Goal: Task Accomplishment & Management: Use online tool/utility

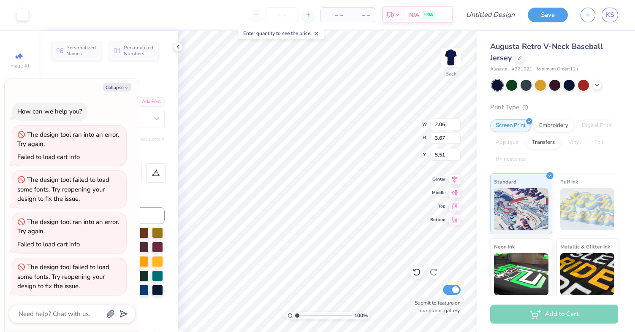
scroll to position [257, 0]
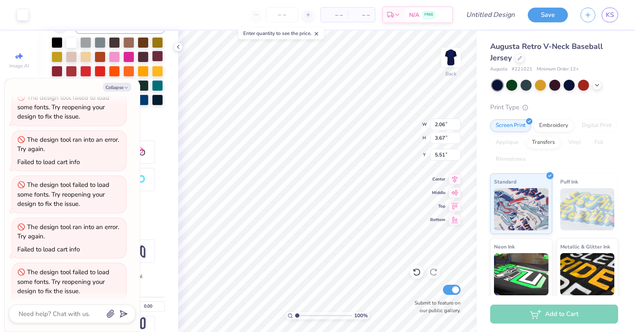
type textarea "x"
type input "6.34"
type input "1.05"
type input "4.11"
click at [125, 87] on icon "button" at bounding box center [126, 87] width 5 height 5
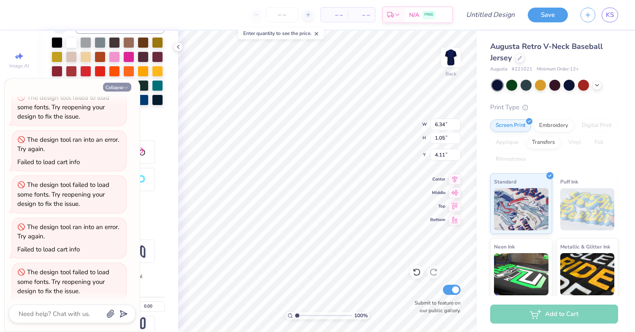
type textarea "x"
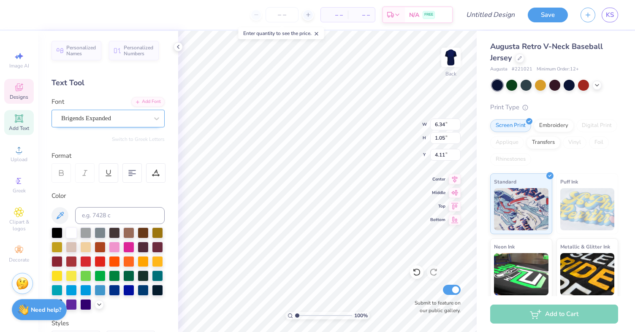
scroll to position [0, 0]
click at [111, 116] on span "Brigends Expanded" at bounding box center [86, 119] width 50 height 10
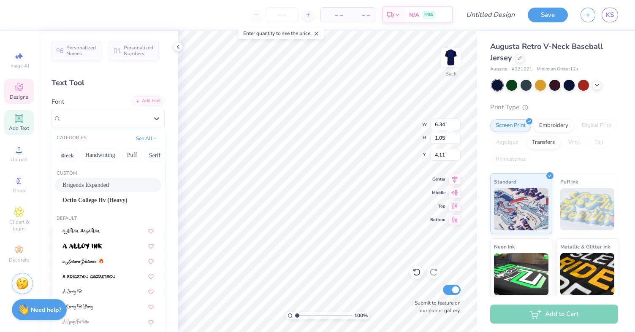
click at [145, 101] on div "Add Font" at bounding box center [147, 101] width 33 height 10
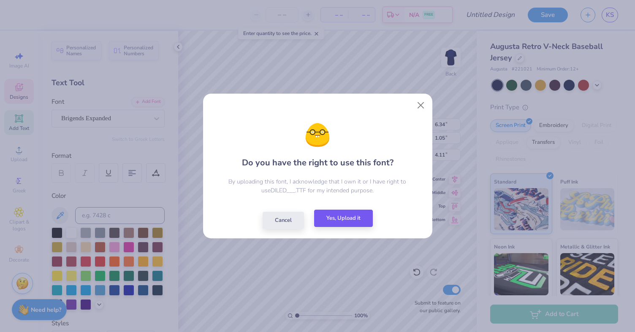
click at [331, 226] on button "Yes, Upload it" at bounding box center [343, 218] width 59 height 17
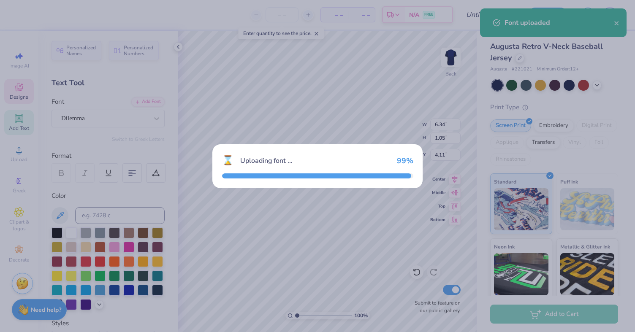
type input "5.32"
type input "1.28"
type input "3.99"
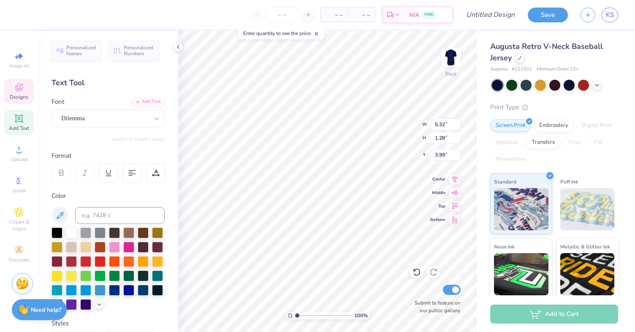
type input "7.71"
type input "1.86"
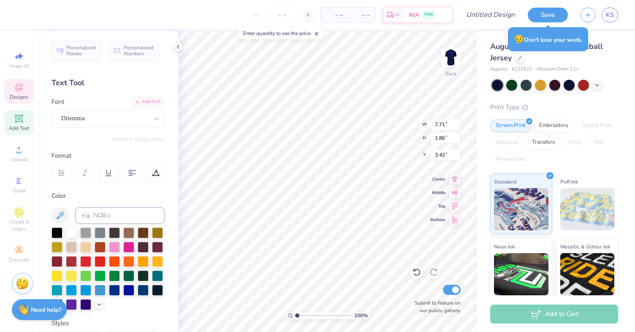
type input "3.65"
type input "2.06"
type input "3.67"
type input "5.51"
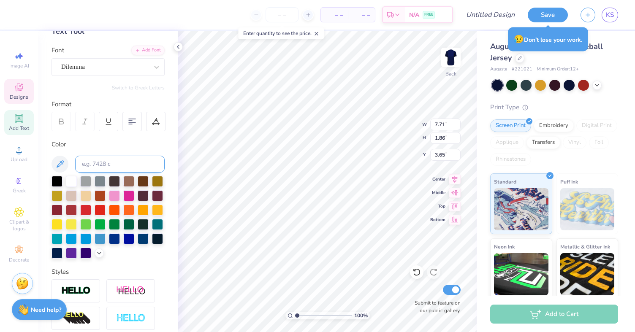
scroll to position [52, 0]
click at [61, 119] on icon at bounding box center [61, 121] width 8 height 8
click at [105, 122] on icon at bounding box center [109, 121] width 8 height 8
type input "7.73"
type input "2.25"
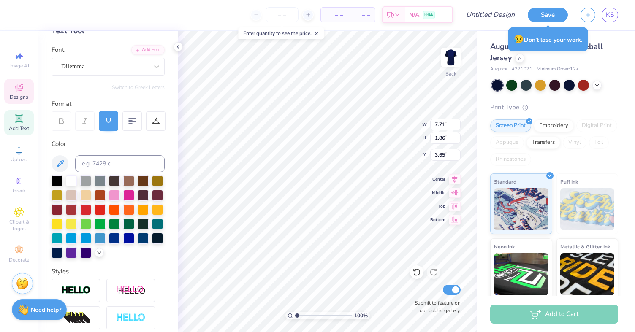
type input "3.45"
click at [105, 122] on icon at bounding box center [109, 121] width 8 height 8
type input "7.71"
type input "1.86"
type input "3.65"
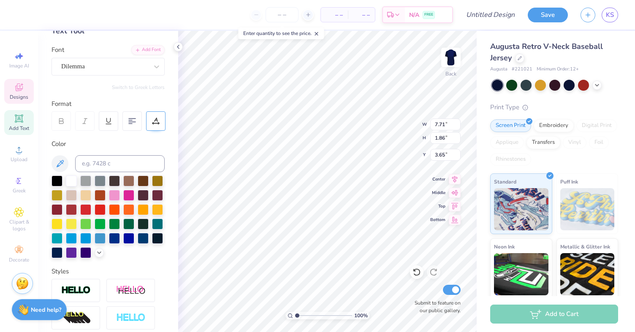
click at [148, 121] on div at bounding box center [155, 121] width 19 height 19
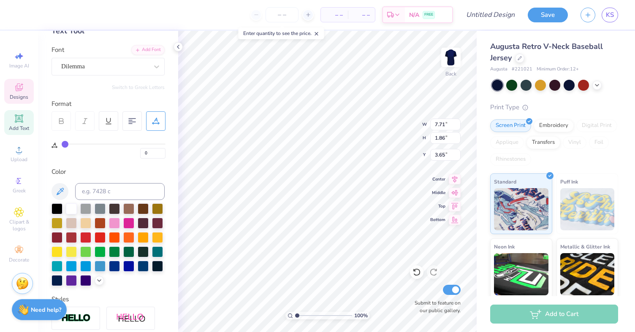
type input "3"
type input "4"
type input "5"
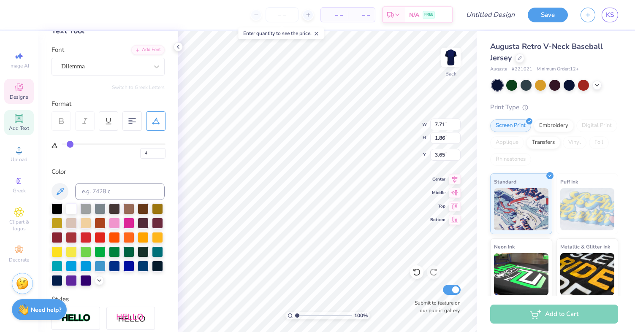
type input "5"
type input "6"
type input "7"
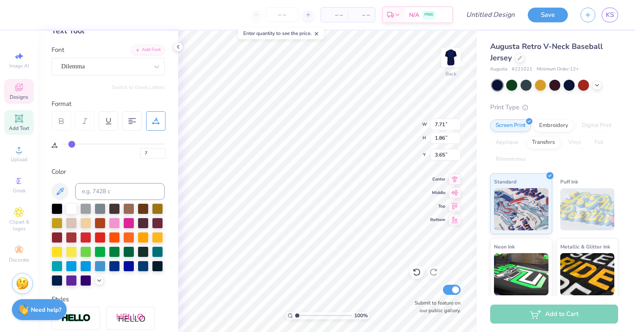
type input "8"
type input "9"
type input "10"
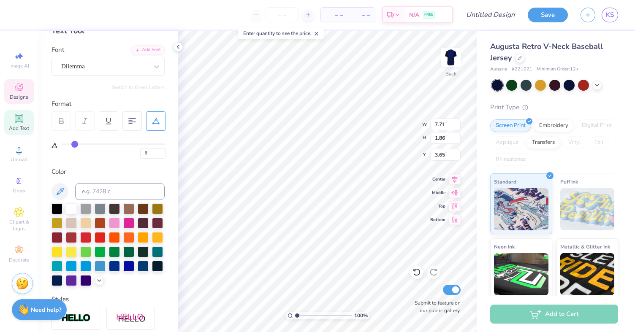
type input "10"
type input "11"
type input "12"
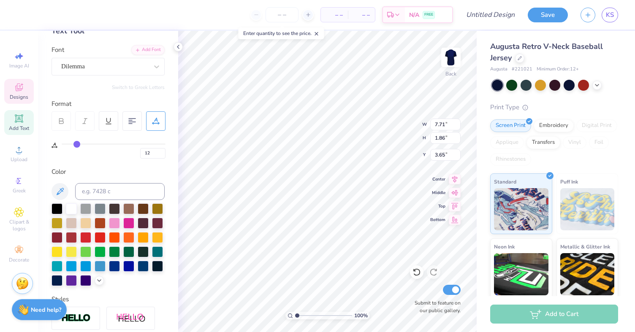
type input "13"
type input "14"
drag, startPoint x: 68, startPoint y: 144, endPoint x: 79, endPoint y: 144, distance: 11.0
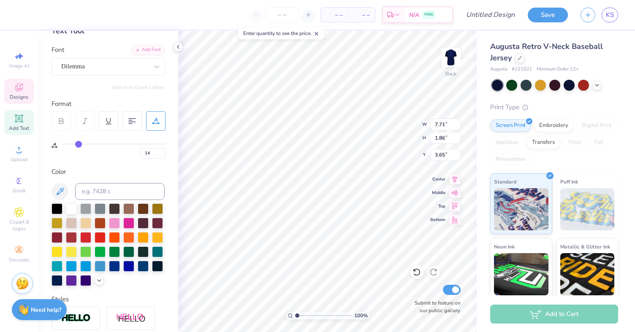
type input "14"
click at [79, 144] on input "range" at bounding box center [114, 144] width 104 height 1
type input "8.91"
type input "15"
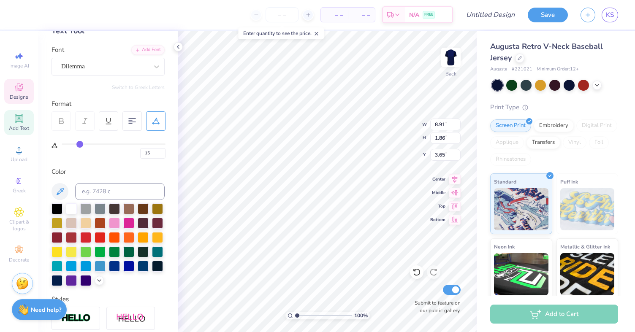
type input "16"
type input "17"
type input "18"
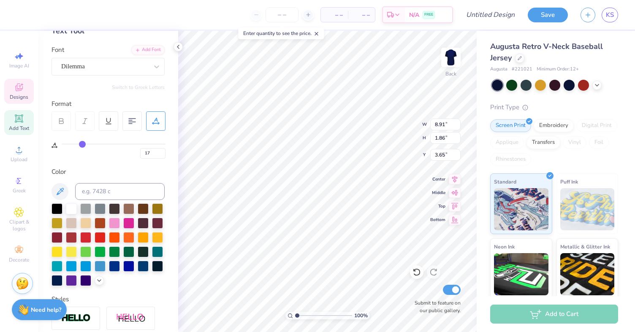
type input "18"
type input "19"
type input "20"
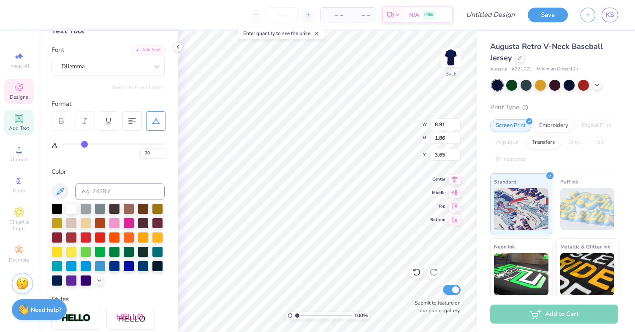
type input "19"
type input "18"
type input "17"
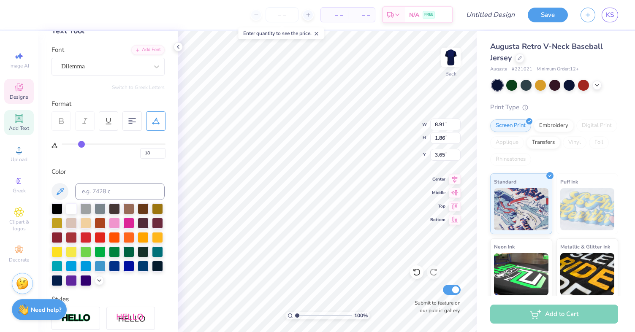
type input "17"
type input "16"
type input "15"
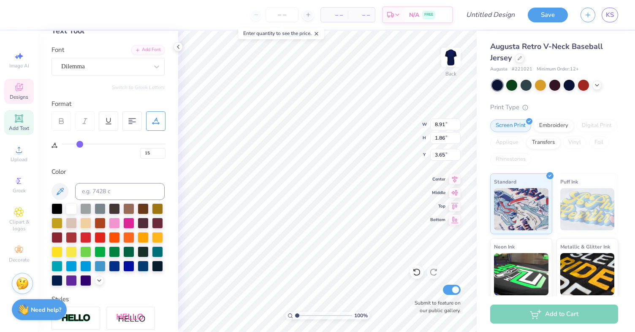
type input "14"
type input "13"
type input "12"
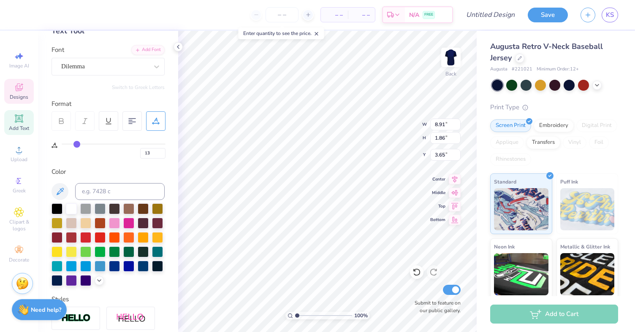
type input "12"
type input "11"
type input "10"
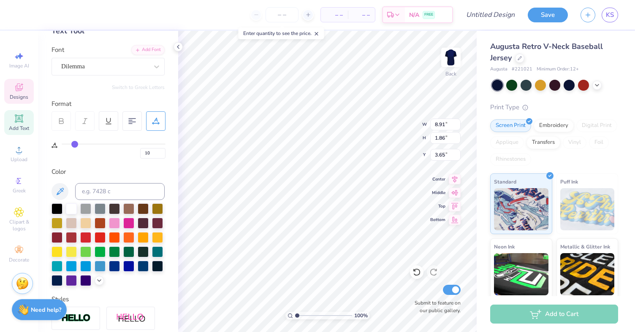
type input "9"
type input "8"
type input "7"
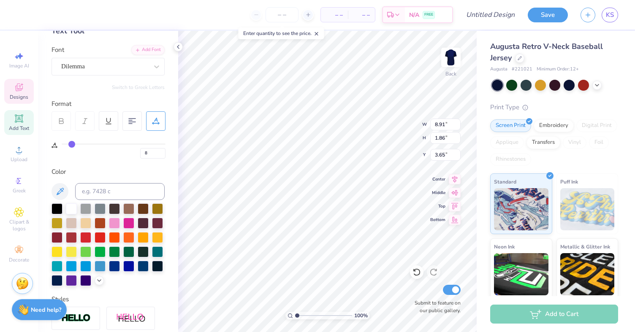
type input "7"
type input "6"
type input "5"
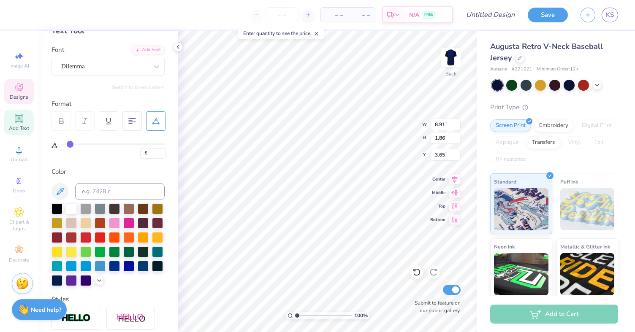
drag, startPoint x: 79, startPoint y: 144, endPoint x: 70, endPoint y: 144, distance: 8.9
type input "5"
click at [70, 144] on input "range" at bounding box center [114, 144] width 104 height 1
type input "8.14"
type input "6"
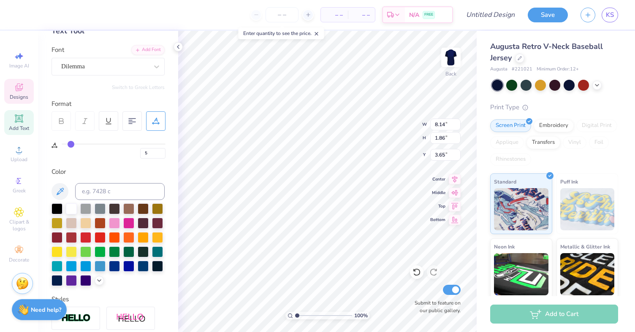
type input "6"
type input "7"
type input "8"
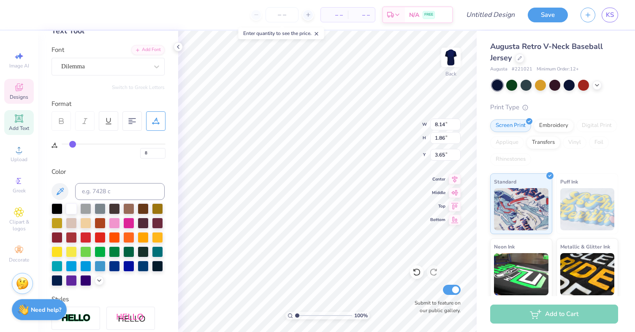
type input "9"
type input "10"
drag, startPoint x: 70, startPoint y: 144, endPoint x: 75, endPoint y: 144, distance: 4.6
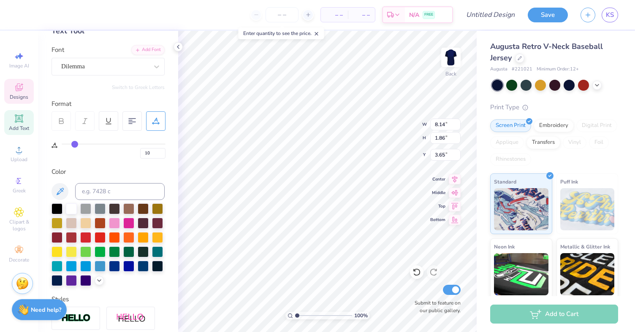
type input "10"
click at [75, 144] on input "range" at bounding box center [114, 144] width 104 height 1
type input "8.56"
type input "11"
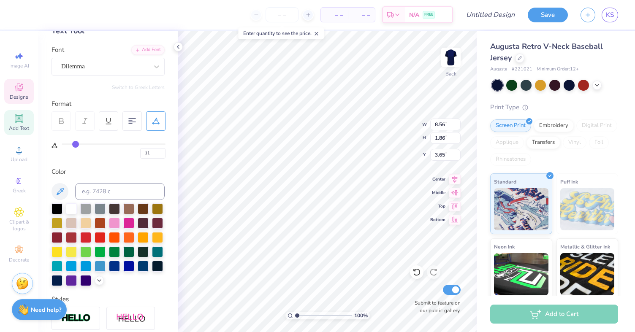
type input "12"
type input "13"
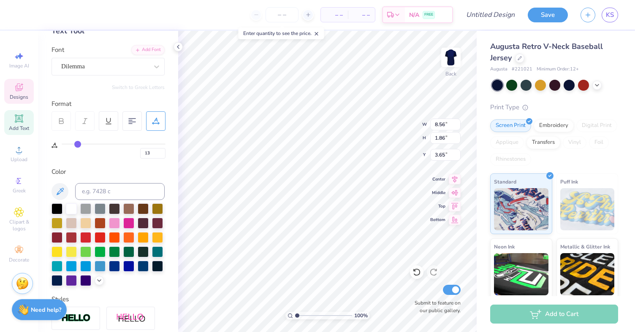
click at [78, 144] on input "range" at bounding box center [114, 144] width 104 height 1
type input "8.82"
click at [126, 123] on div at bounding box center [132, 121] width 19 height 19
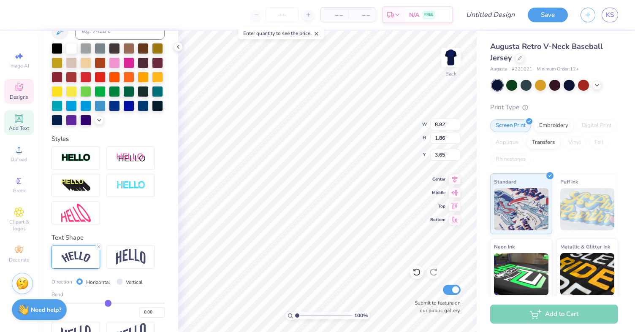
scroll to position [213, 0]
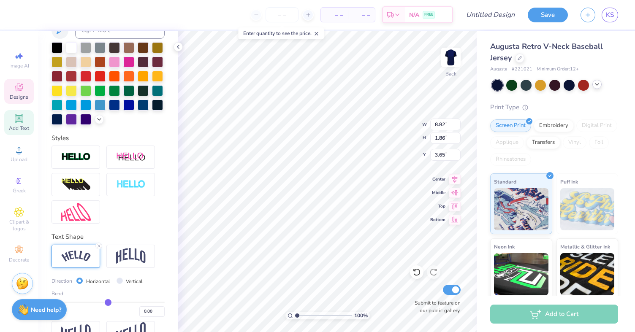
click at [596, 86] on icon at bounding box center [597, 84] width 7 height 7
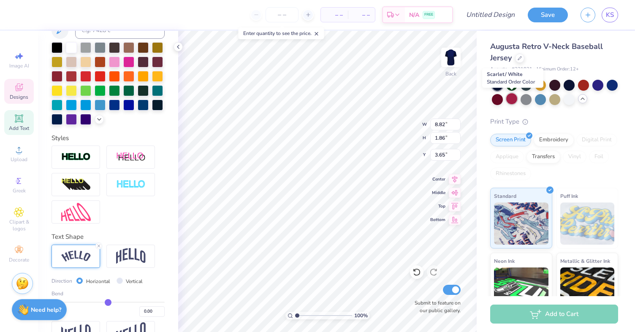
click at [511, 100] on div at bounding box center [511, 98] width 11 height 11
click at [493, 98] on div at bounding box center [497, 98] width 11 height 11
click at [496, 99] on div at bounding box center [497, 98] width 11 height 11
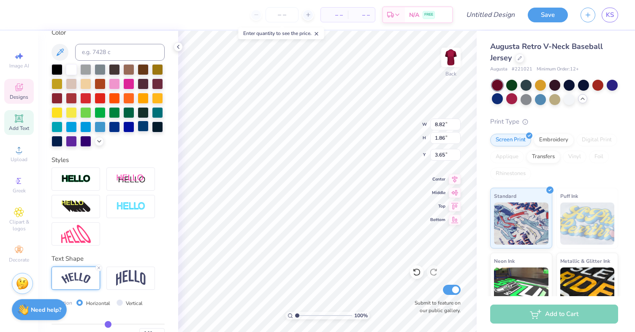
click at [142, 128] on div at bounding box center [143, 126] width 11 height 11
click at [158, 129] on div at bounding box center [157, 126] width 11 height 11
click at [144, 128] on div at bounding box center [143, 126] width 11 height 11
click at [158, 128] on div at bounding box center [157, 126] width 11 height 11
click at [56, 140] on div at bounding box center [57, 140] width 11 height 11
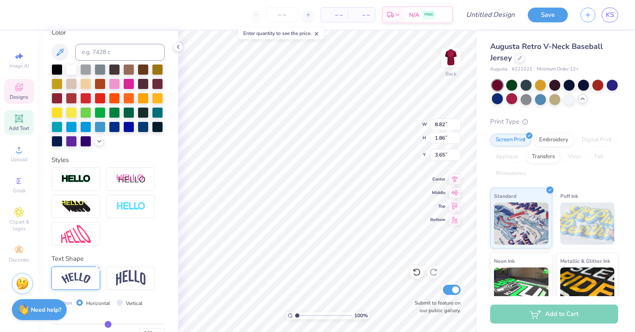
type input "3.32"
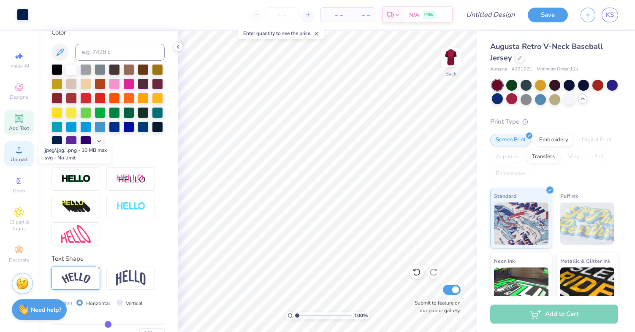
click at [16, 151] on icon at bounding box center [19, 150] width 10 height 10
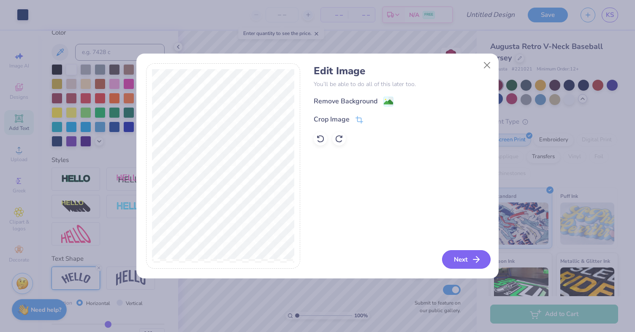
click at [466, 264] on button "Next" at bounding box center [466, 260] width 49 height 19
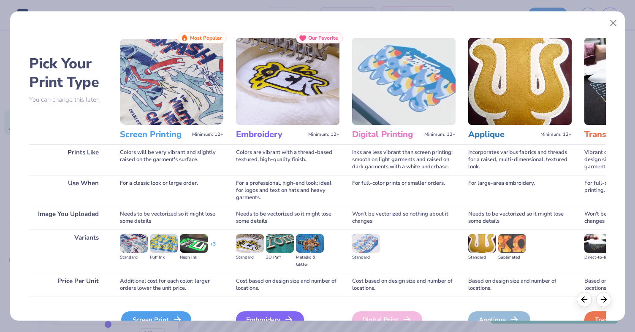
click at [182, 316] on div "Screen Print" at bounding box center [156, 320] width 70 height 17
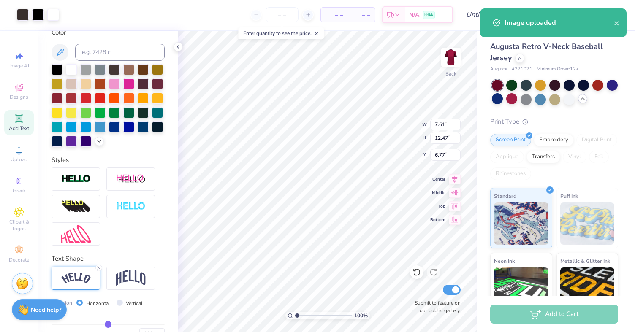
type input "2.07"
type input "3.38"
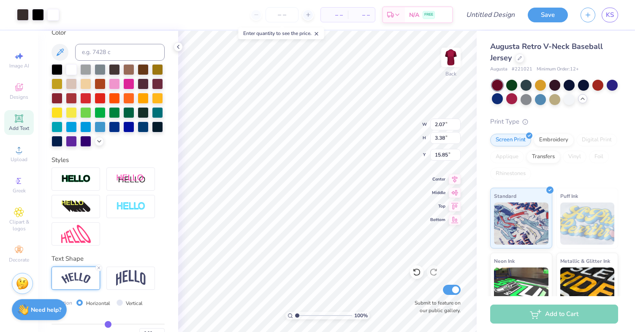
type input "5.61"
type input "2.34"
type input "3.83"
click at [320, 136] on body "Art colors – – Per Item – – Total Est. Delivery N/A FREE Design Title Save KS I…" at bounding box center [317, 166] width 635 height 332
click at [338, 145] on li "Copy" at bounding box center [353, 141] width 66 height 16
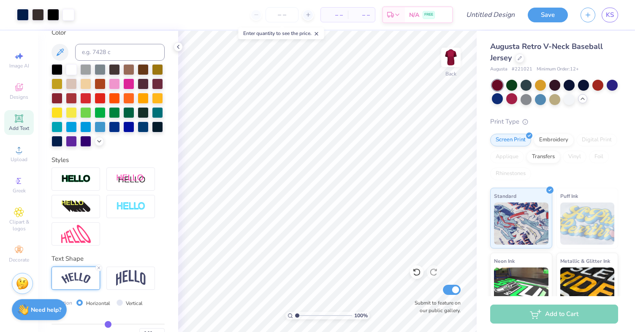
click at [340, 144] on body "Art colors – – Per Item – – Total Est. Delivery N/A FREE Design Title Save KS I…" at bounding box center [317, 166] width 635 height 332
click at [355, 153] on li "Paste" at bounding box center [373, 157] width 66 height 16
type input "5.61"
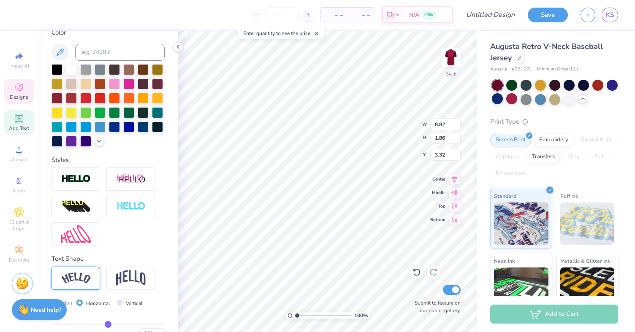
type input "3.75"
type input "2.34"
type input "3.83"
type input "5.61"
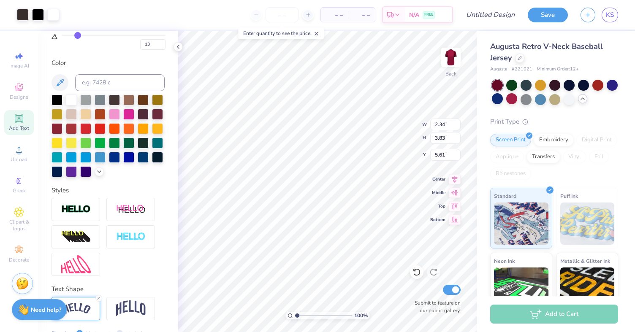
scroll to position [165, 0]
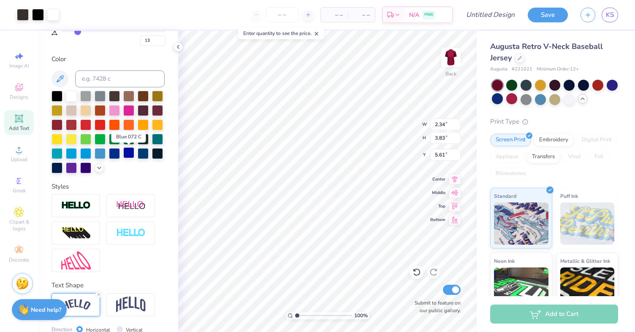
click at [127, 157] on div at bounding box center [128, 152] width 11 height 11
click at [59, 171] on div at bounding box center [57, 167] width 11 height 11
type input "5.89"
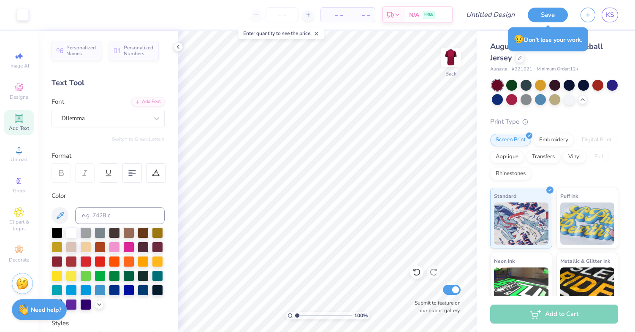
click at [282, 122] on body "Art colors – – Per Item – – Total Est. Delivery N/A FREE Design Title Save KS I…" at bounding box center [317, 166] width 635 height 332
click at [12, 97] on span "Designs" at bounding box center [19, 97] width 19 height 7
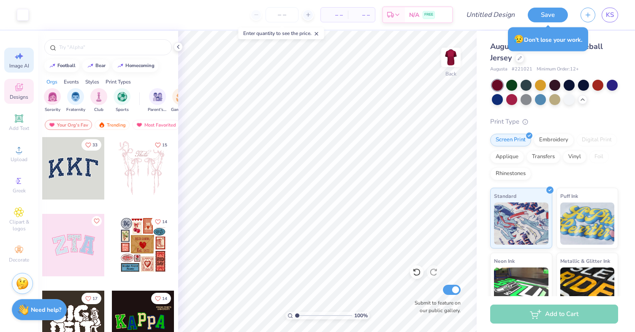
click at [14, 68] on span "Image AI" at bounding box center [19, 66] width 20 height 7
select select "4"
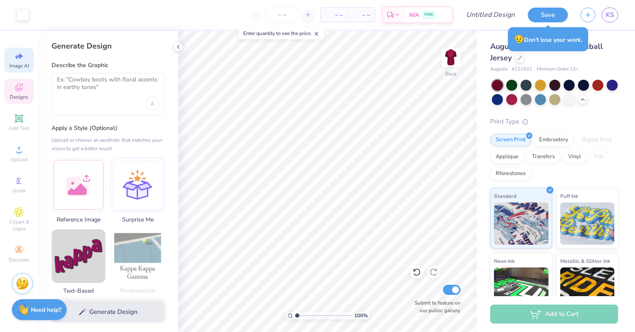
click at [11, 92] on div "Designs" at bounding box center [19, 91] width 30 height 25
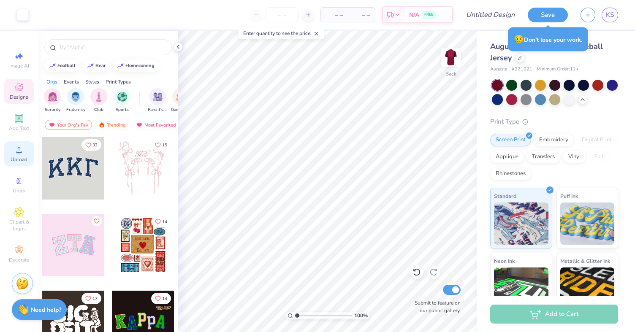
click at [17, 154] on icon at bounding box center [19, 150] width 10 height 10
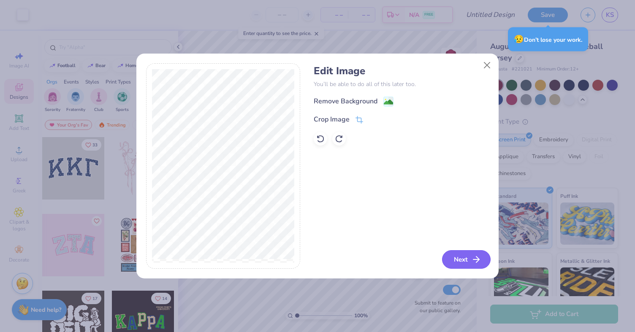
click at [459, 261] on button "Next" at bounding box center [466, 260] width 49 height 19
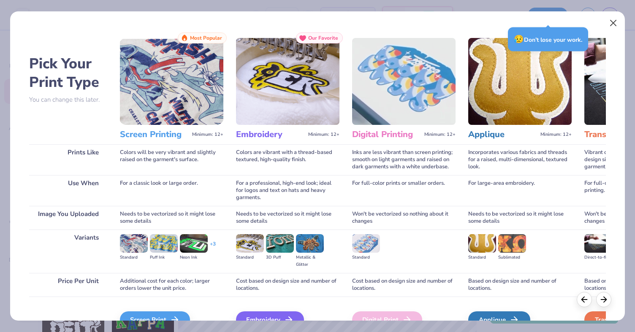
click at [615, 26] on button "Close" at bounding box center [614, 23] width 16 height 16
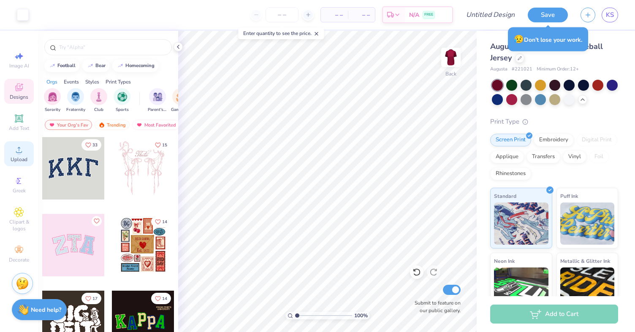
click at [14, 157] on span "Upload" at bounding box center [19, 159] width 17 height 7
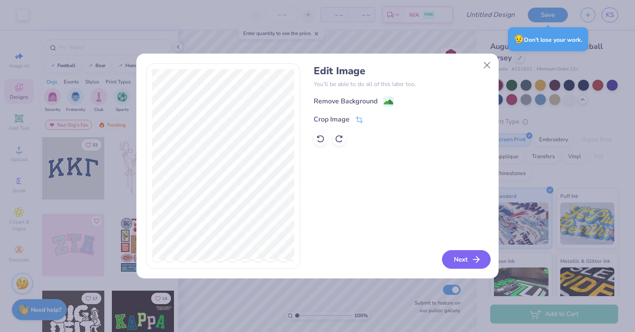
click at [457, 259] on button "Next" at bounding box center [466, 260] width 49 height 19
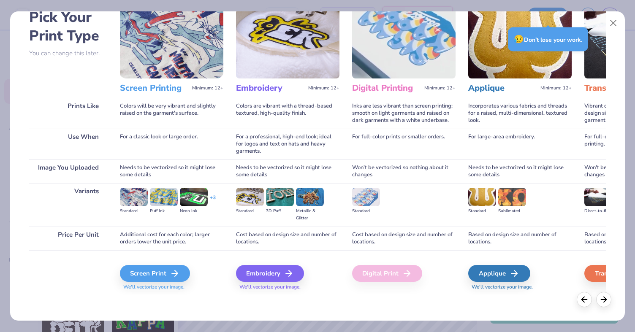
scroll to position [46, 0]
click at [165, 277] on div "Screen Print" at bounding box center [156, 273] width 70 height 17
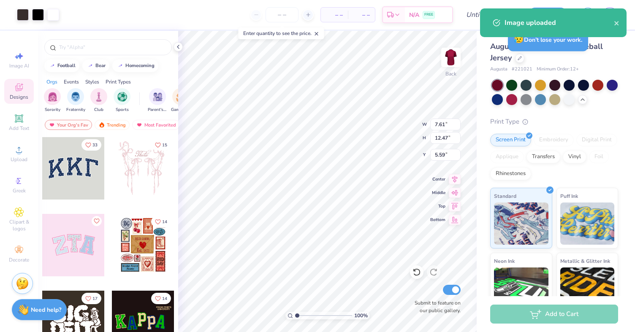
type input "4.49"
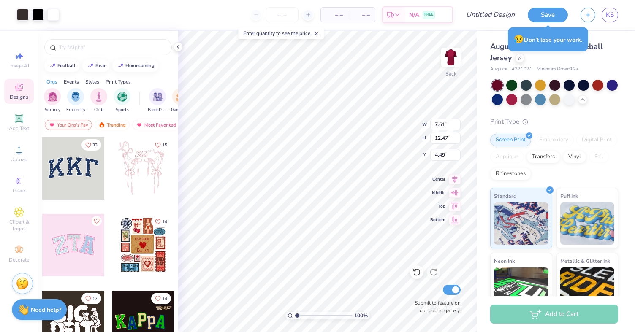
type input "2.06"
type input "3.38"
type input "4.76"
type input "6.19"
type input "1.49"
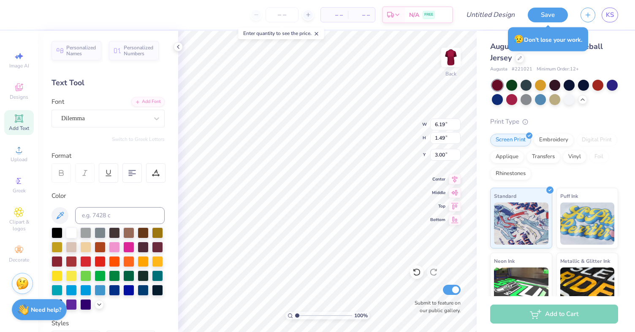
type input "2.67"
click at [116, 293] on div at bounding box center [114, 289] width 11 height 11
click at [73, 235] on div at bounding box center [71, 232] width 11 height 11
type input "2.06"
type input "3.38"
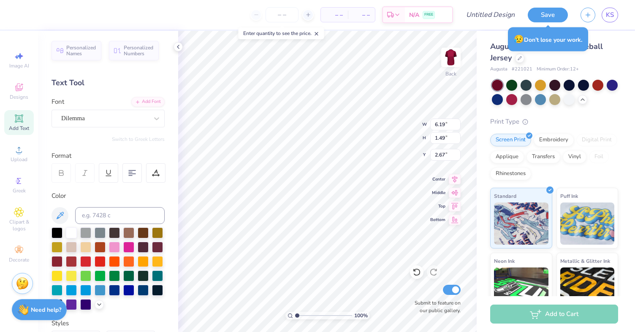
type input "4.76"
click at [340, 142] on body "Art colors – – Per Item – – Total Est. Delivery N/A FREE Design Title Save KS I…" at bounding box center [317, 166] width 635 height 332
click at [359, 142] on li "Copy" at bounding box center [373, 141] width 66 height 16
click at [302, 136] on body "Art colors – – Per Item – – Total Est. Delivery N/A FREE Design Title Save KS I…" at bounding box center [317, 166] width 635 height 332
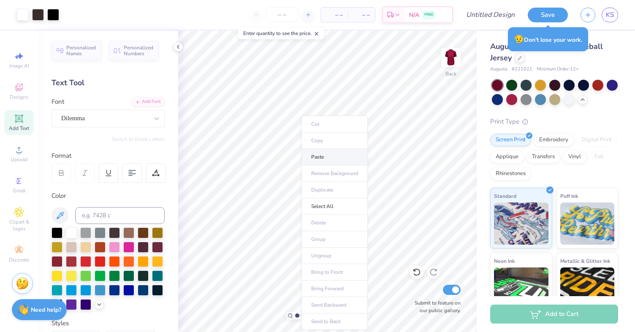
click at [317, 154] on li "Paste" at bounding box center [335, 157] width 66 height 16
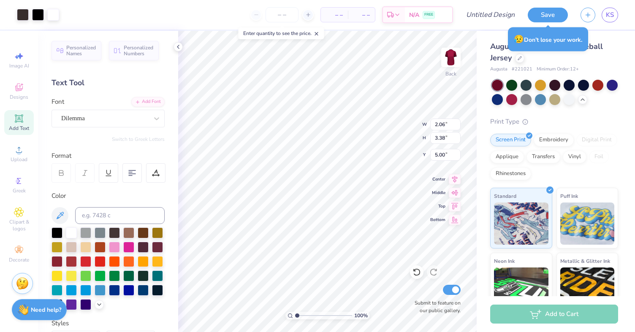
type input "4.76"
type input "3.26"
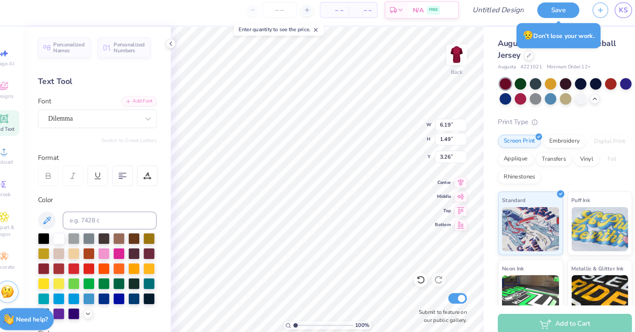
type input "6.82"
type input "1.65"
type input "3.00"
type input "2.06"
type input "3.38"
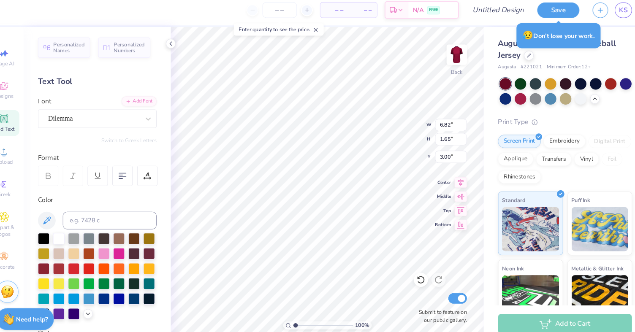
type input "4.76"
click at [434, 51] on img at bounding box center [451, 58] width 34 height 34
click at [434, 57] on img at bounding box center [451, 58] width 34 height 34
click at [434, 53] on img at bounding box center [451, 58] width 34 height 34
click at [14, 145] on icon at bounding box center [19, 150] width 10 height 10
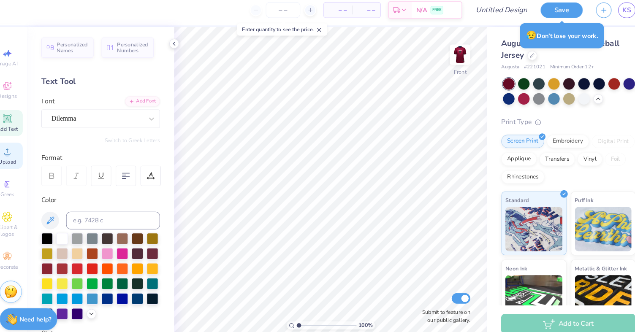
click at [14, 148] on icon at bounding box center [19, 150] width 10 height 10
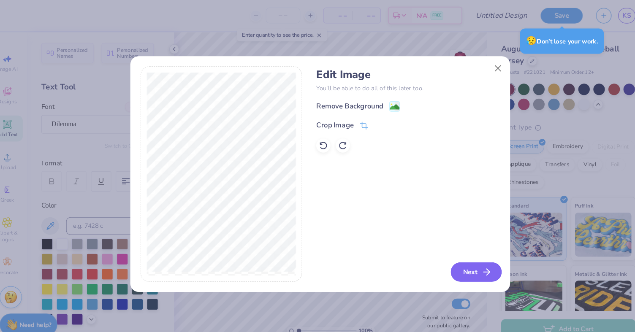
click at [449, 256] on button "Next" at bounding box center [466, 260] width 49 height 19
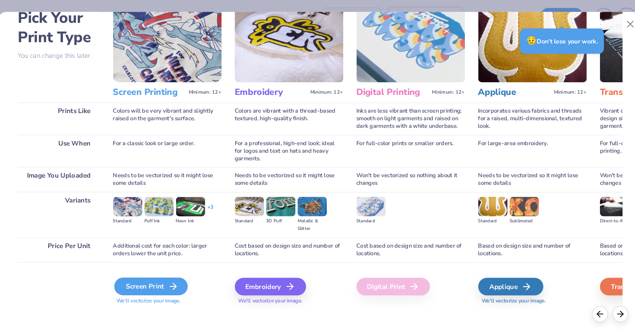
click at [150, 270] on div "Screen Print" at bounding box center [156, 273] width 70 height 17
